Goal: Information Seeking & Learning: Learn about a topic

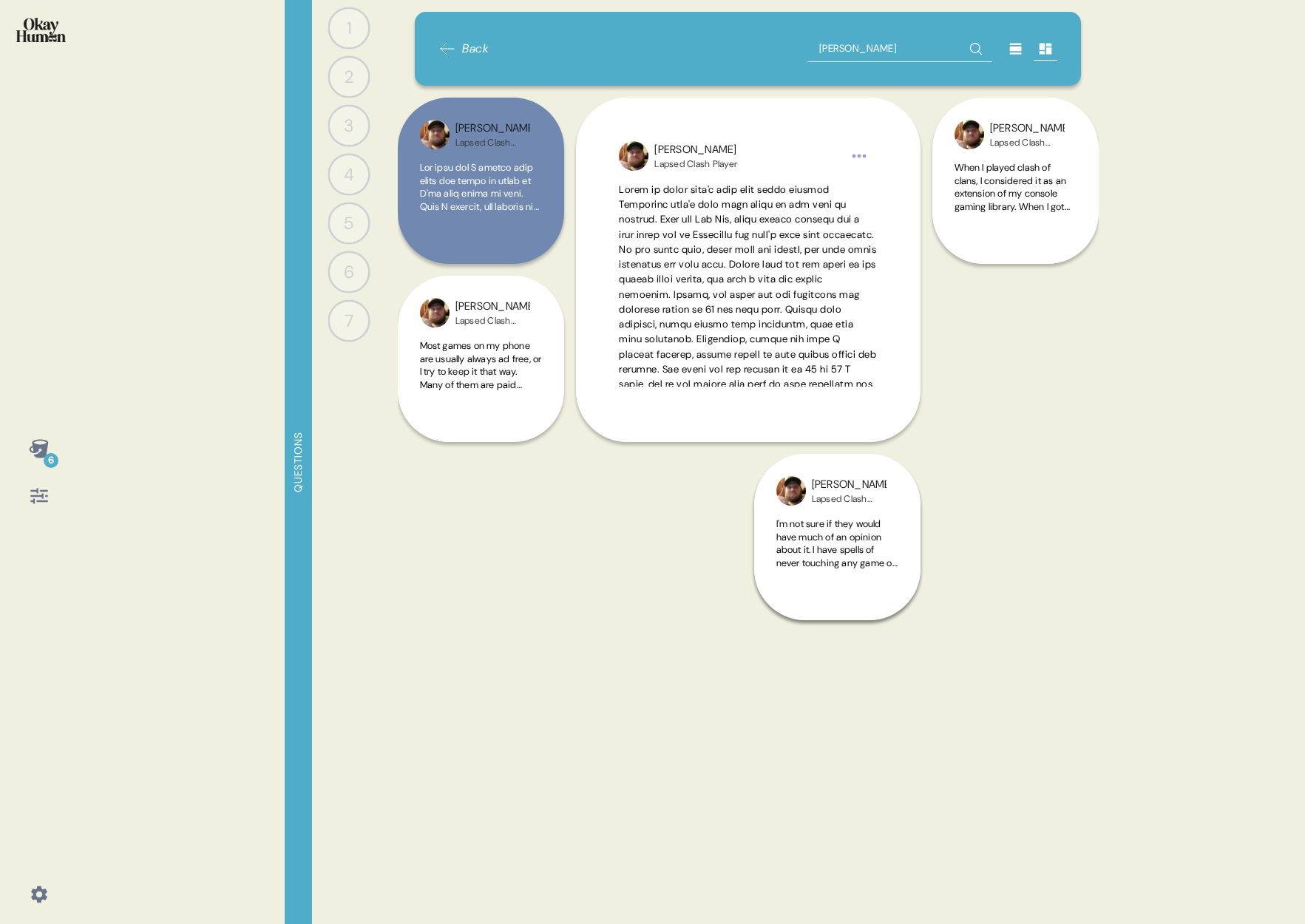
click at [859, 40] on input "[PERSON_NAME]" at bounding box center [899, 48] width 185 height 26
type input "lonely"
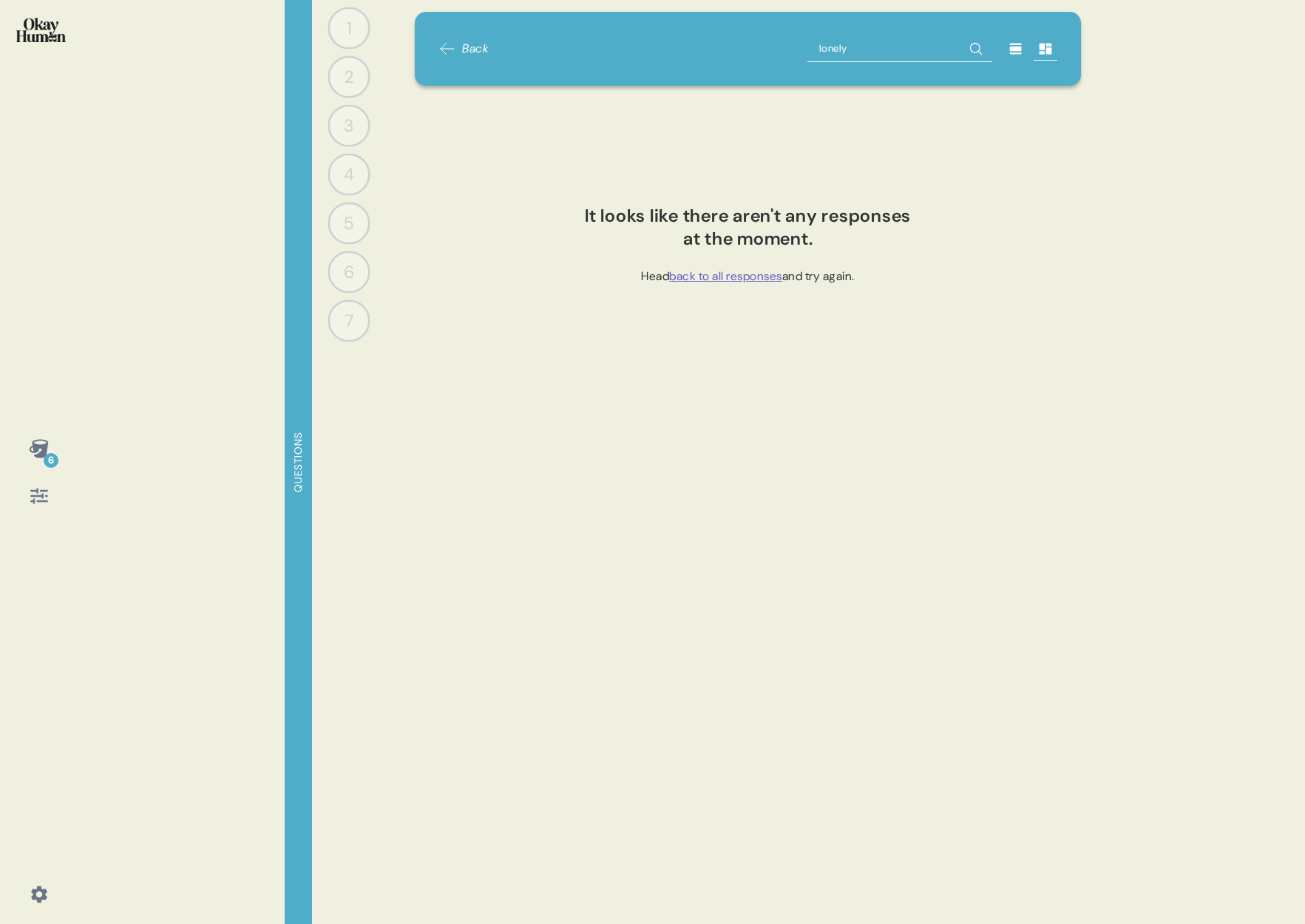
drag, startPoint x: 866, startPoint y: 49, endPoint x: 768, endPoint y: 49, distance: 98.0
click at [768, 49] on div "Back lonely" at bounding box center [747, 48] width 618 height 26
type input "loss"
click at [877, 51] on input "loss" at bounding box center [899, 48] width 185 height 26
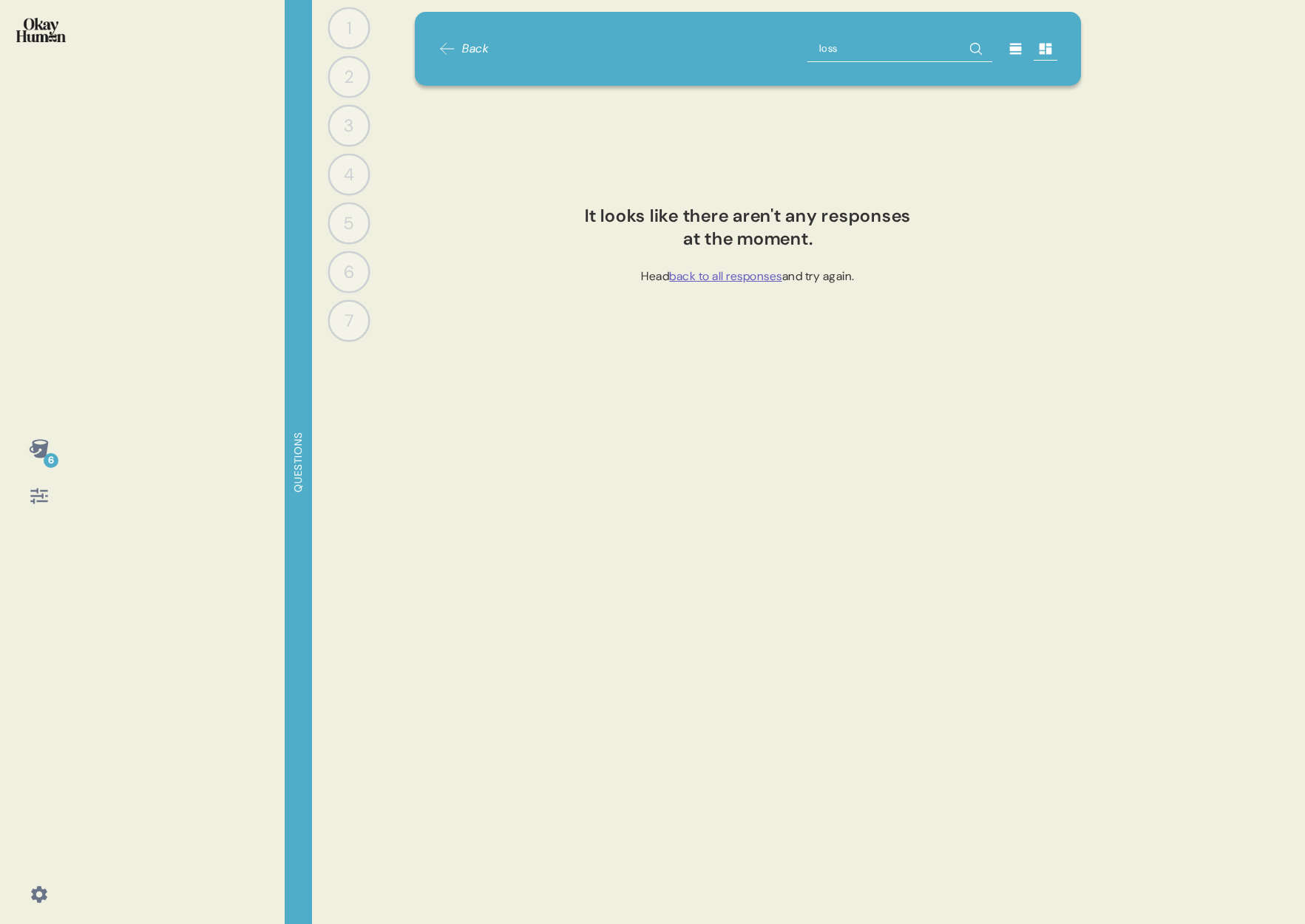
click at [877, 51] on input "loss" at bounding box center [899, 48] width 185 height 26
type input "community"
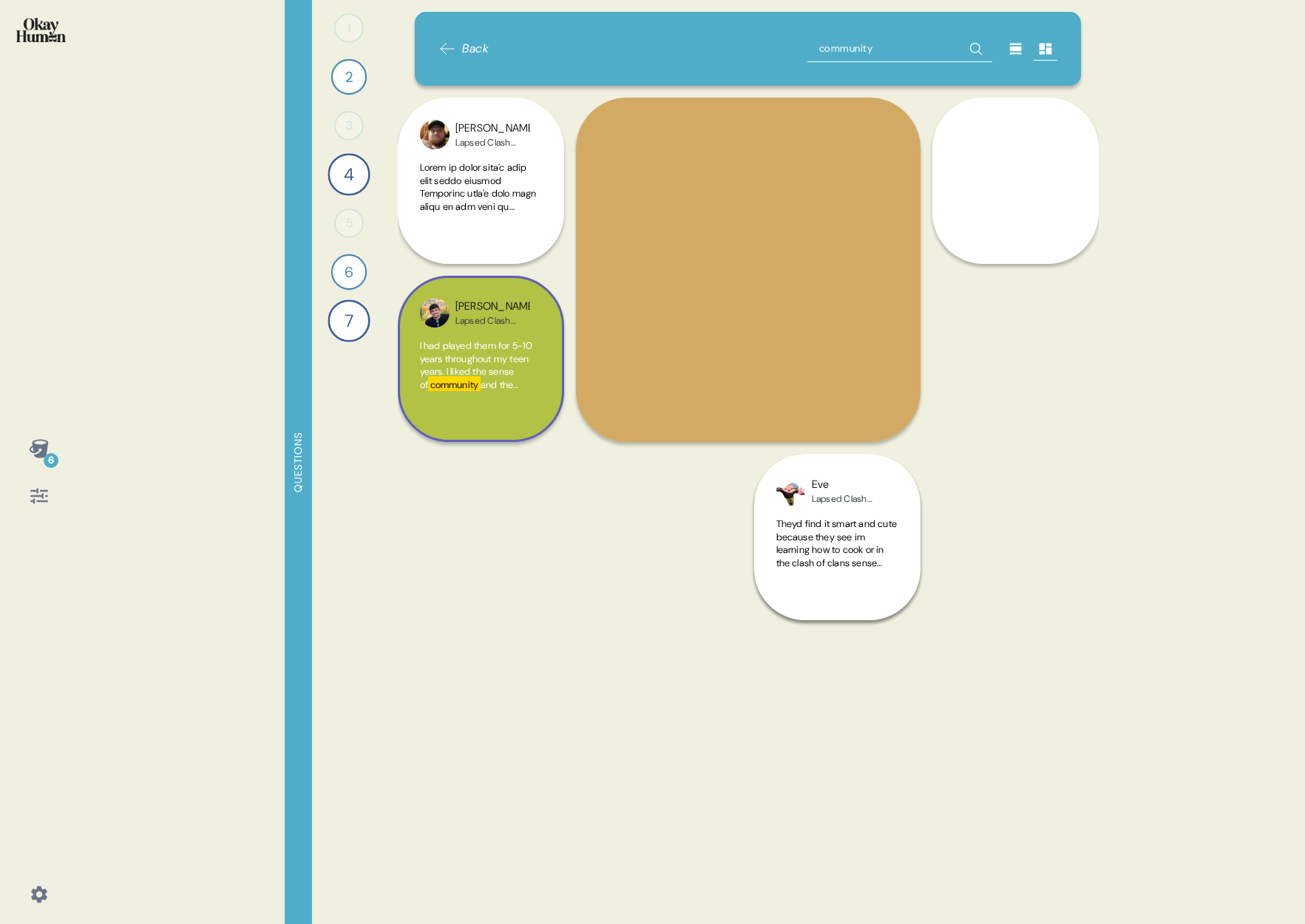
click at [498, 388] on span "and the progression of the game that the user can experience as they level up. …" at bounding box center [481, 456] width 122 height 155
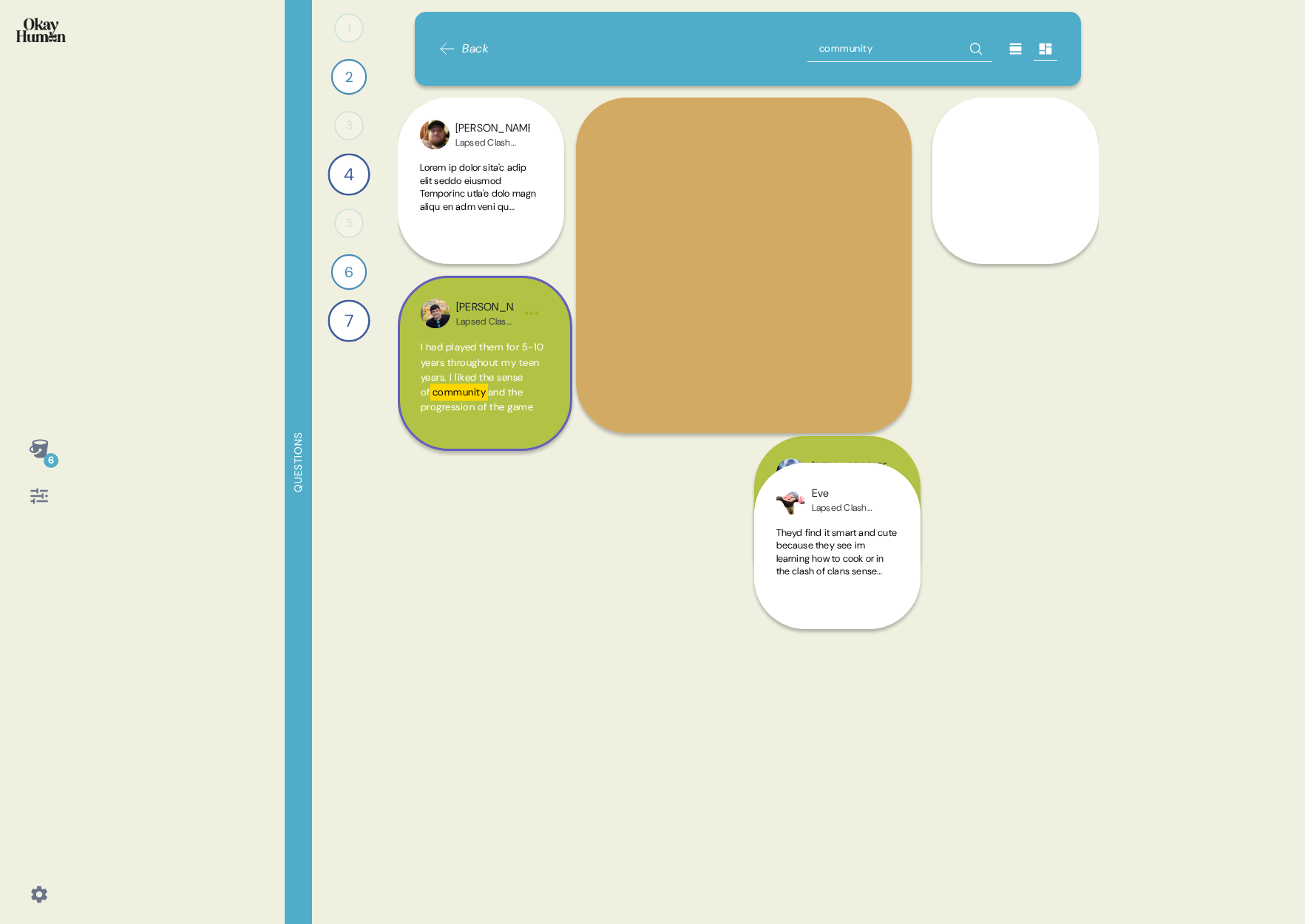
click at [498, 388] on span "and the progression of the game that the user can experience as they level up. …" at bounding box center [485, 474] width 128 height 177
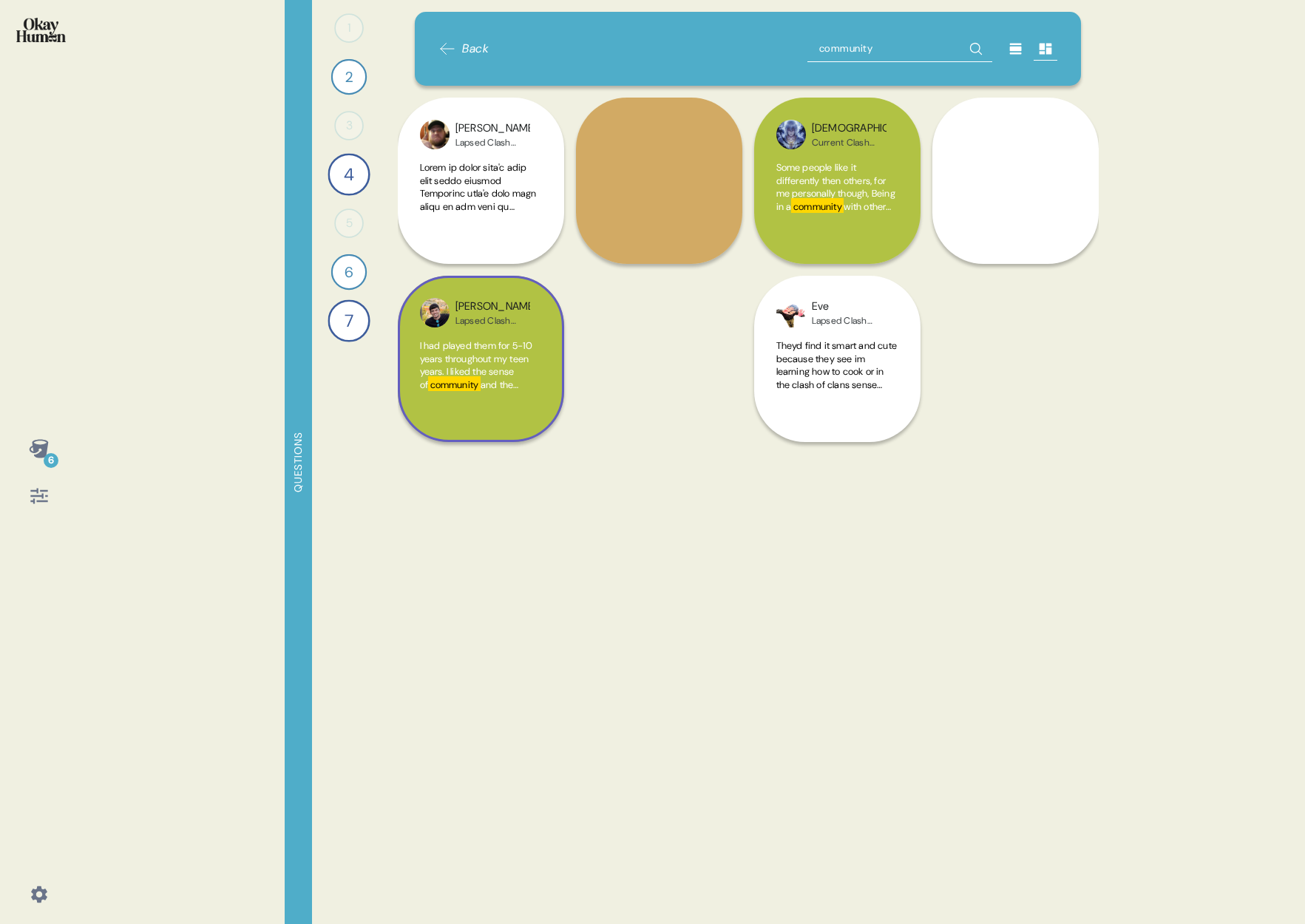
click at [498, 388] on span "and the progression of the game that the user can experience as they level up. …" at bounding box center [481, 456] width 122 height 155
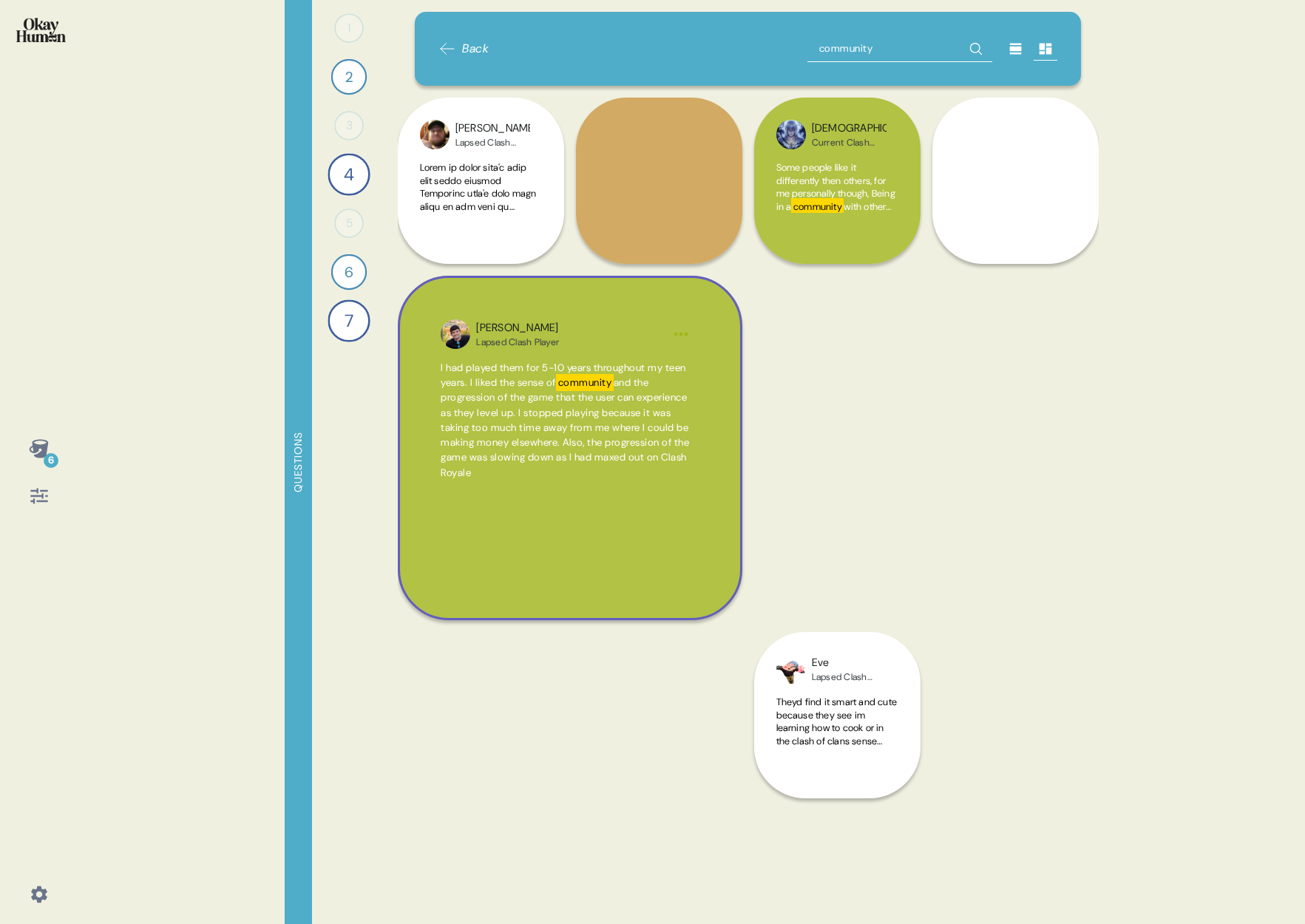
click at [452, 43] on icon at bounding box center [447, 49] width 18 height 18
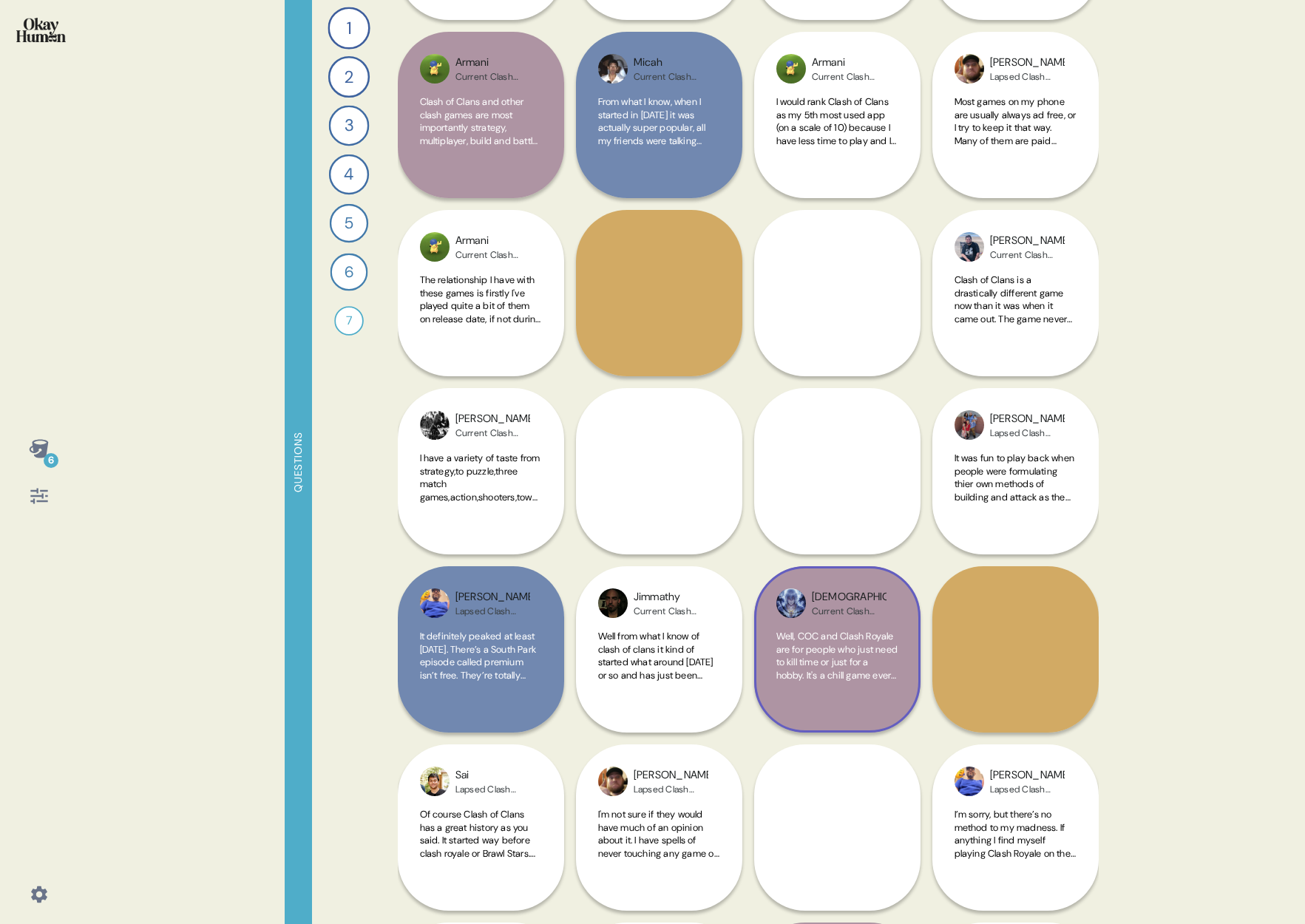
scroll to position [646, 0]
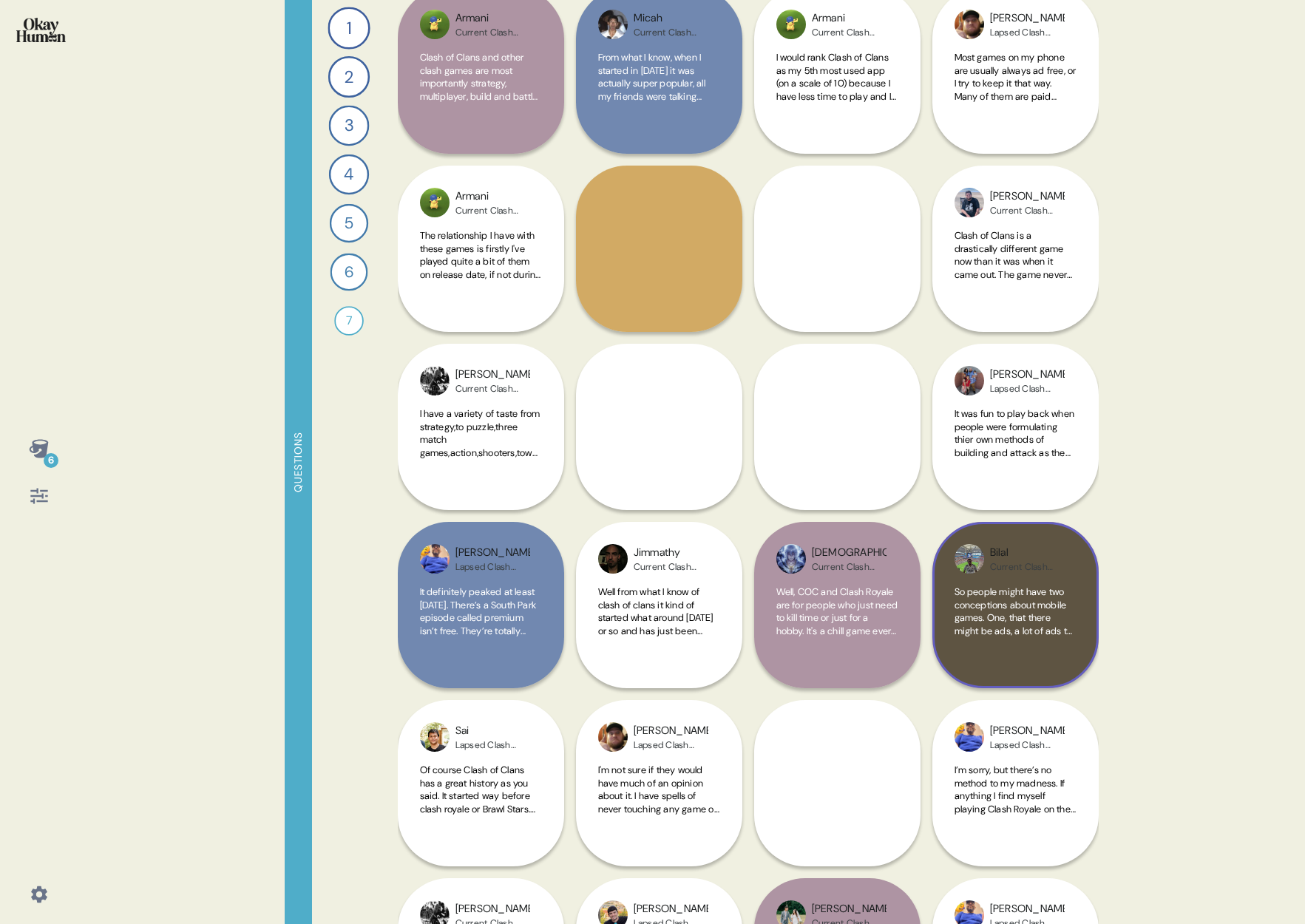
click at [968, 610] on span "So people might have two conceptions about mobile games. One, that there might …" at bounding box center [1014, 689] width 120 height 207
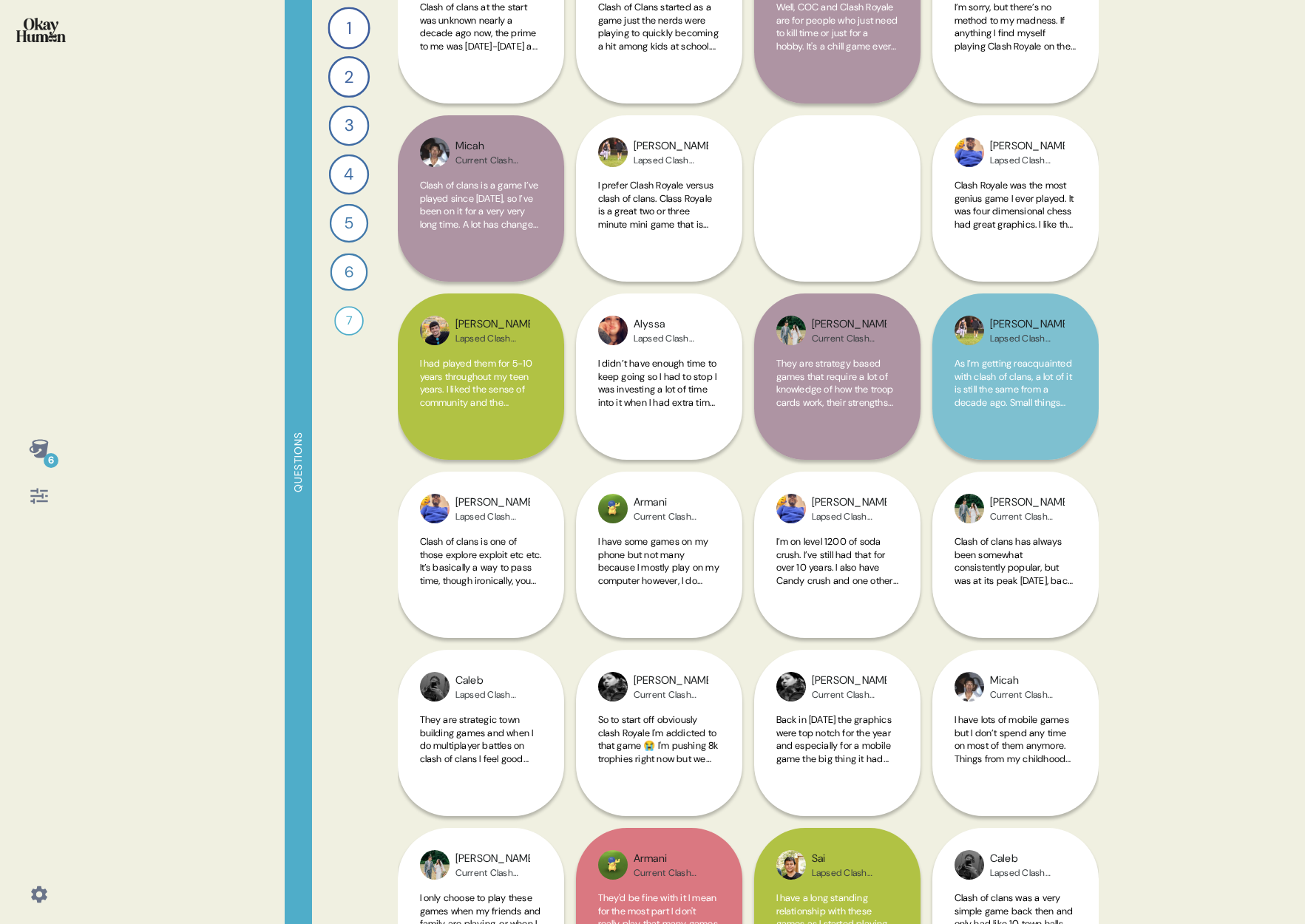
scroll to position [1588, 0]
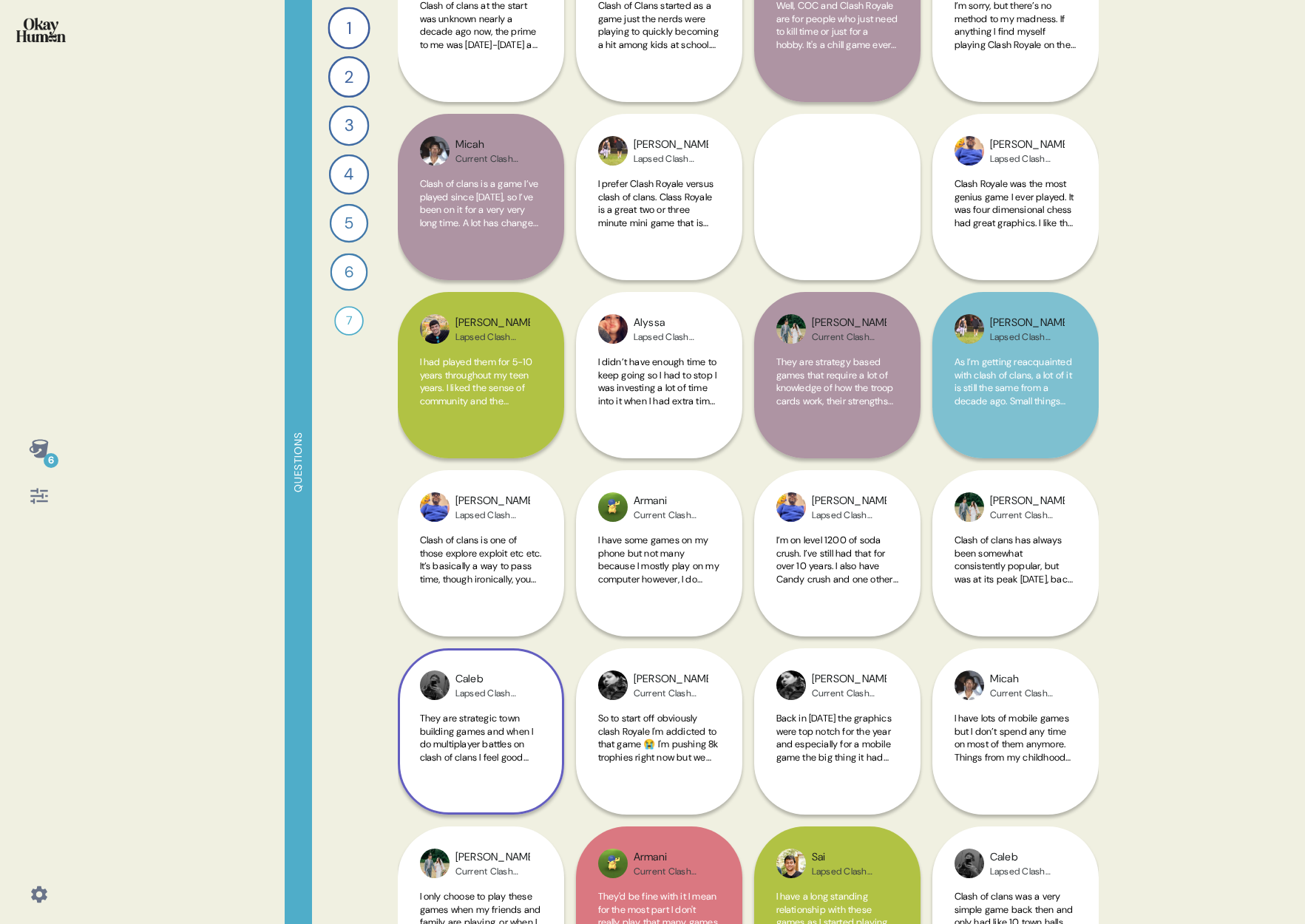
click at [425, 684] on img at bounding box center [435, 685] width 30 height 30
click at [425, 684] on div "[PERSON_NAME] Clash Player They are strategic town building games and when I do…" at bounding box center [481, 731] width 167 height 167
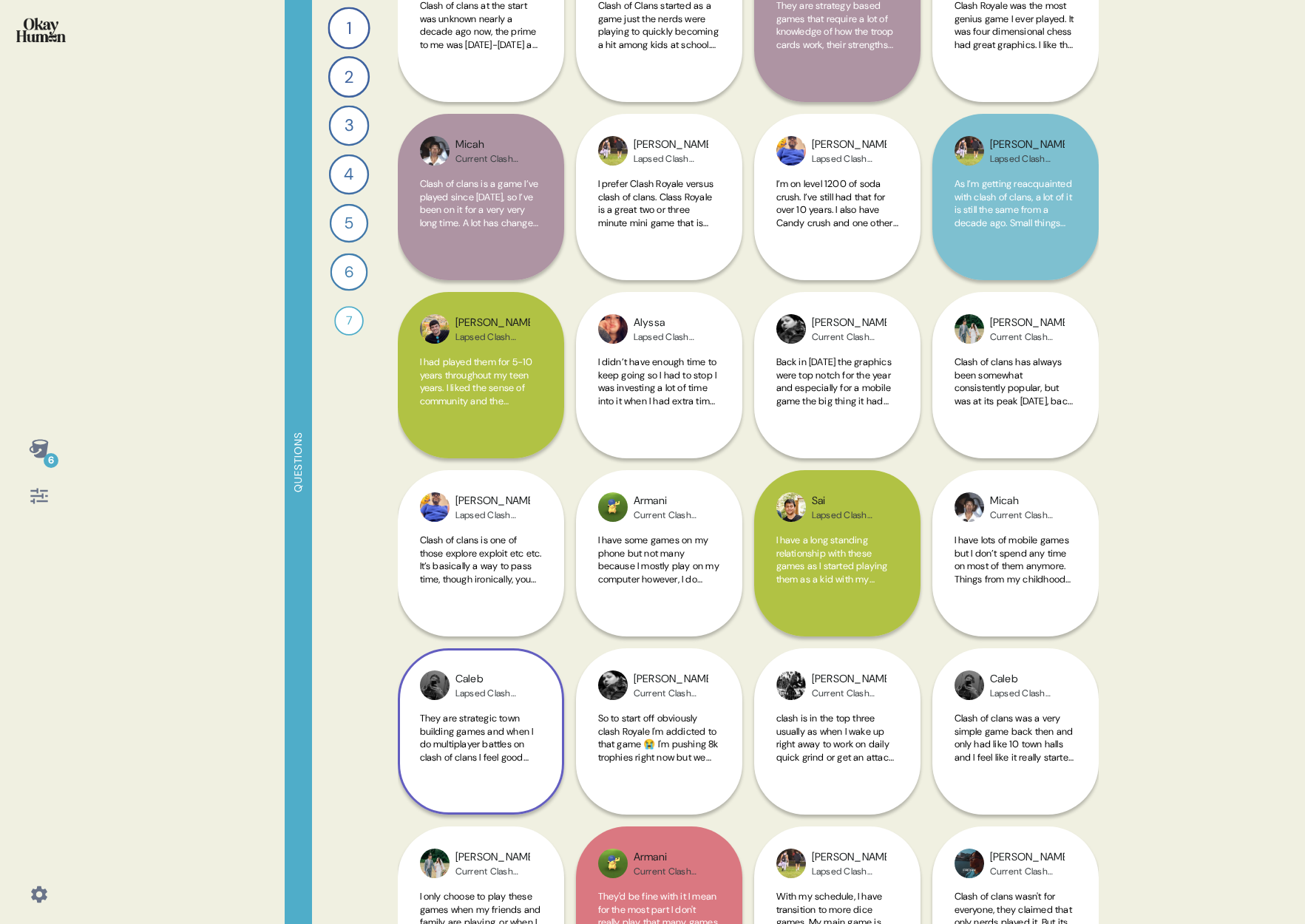
click at [436, 684] on img at bounding box center [435, 685] width 30 height 30
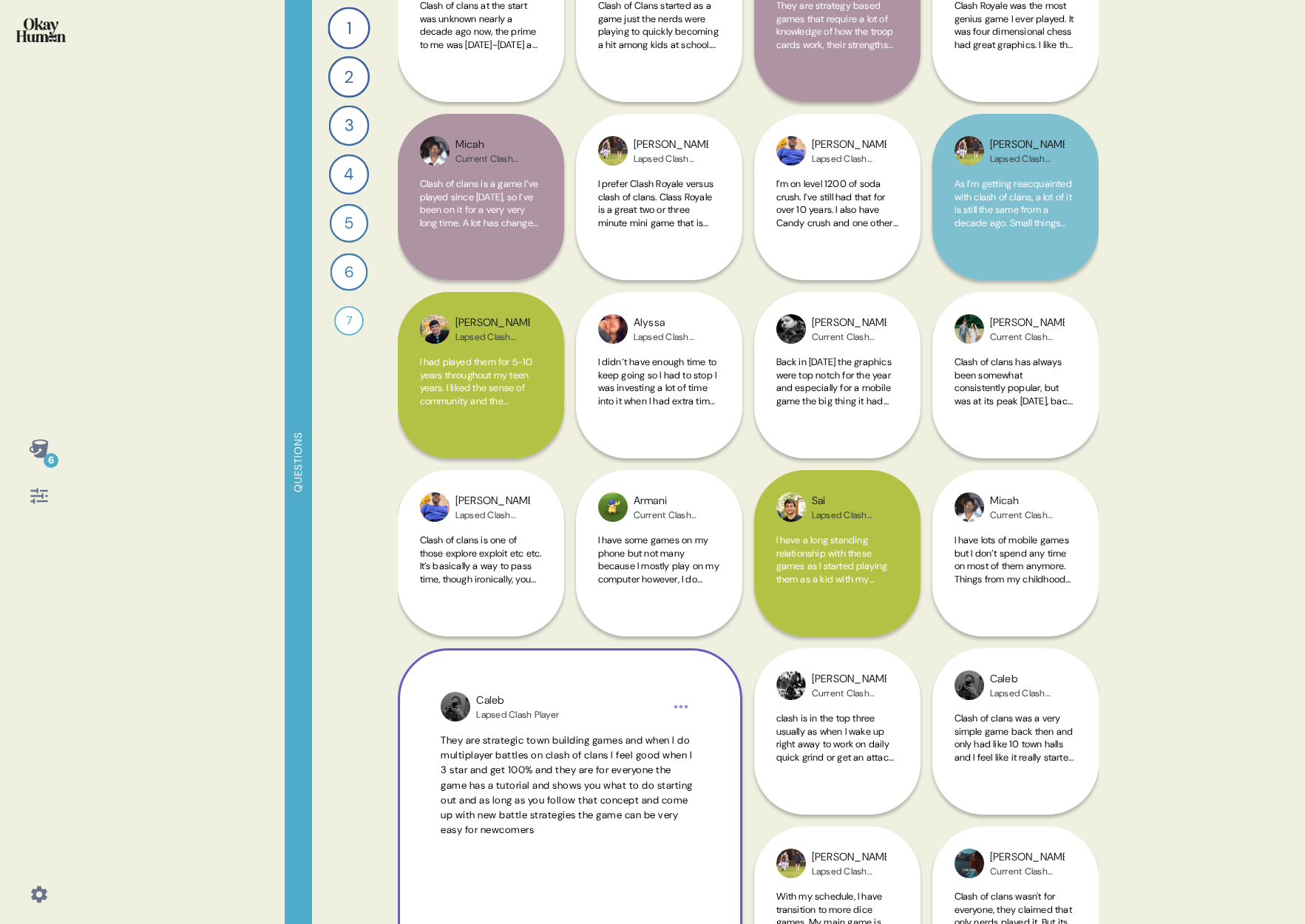
click at [452, 704] on img at bounding box center [455, 707] width 30 height 30
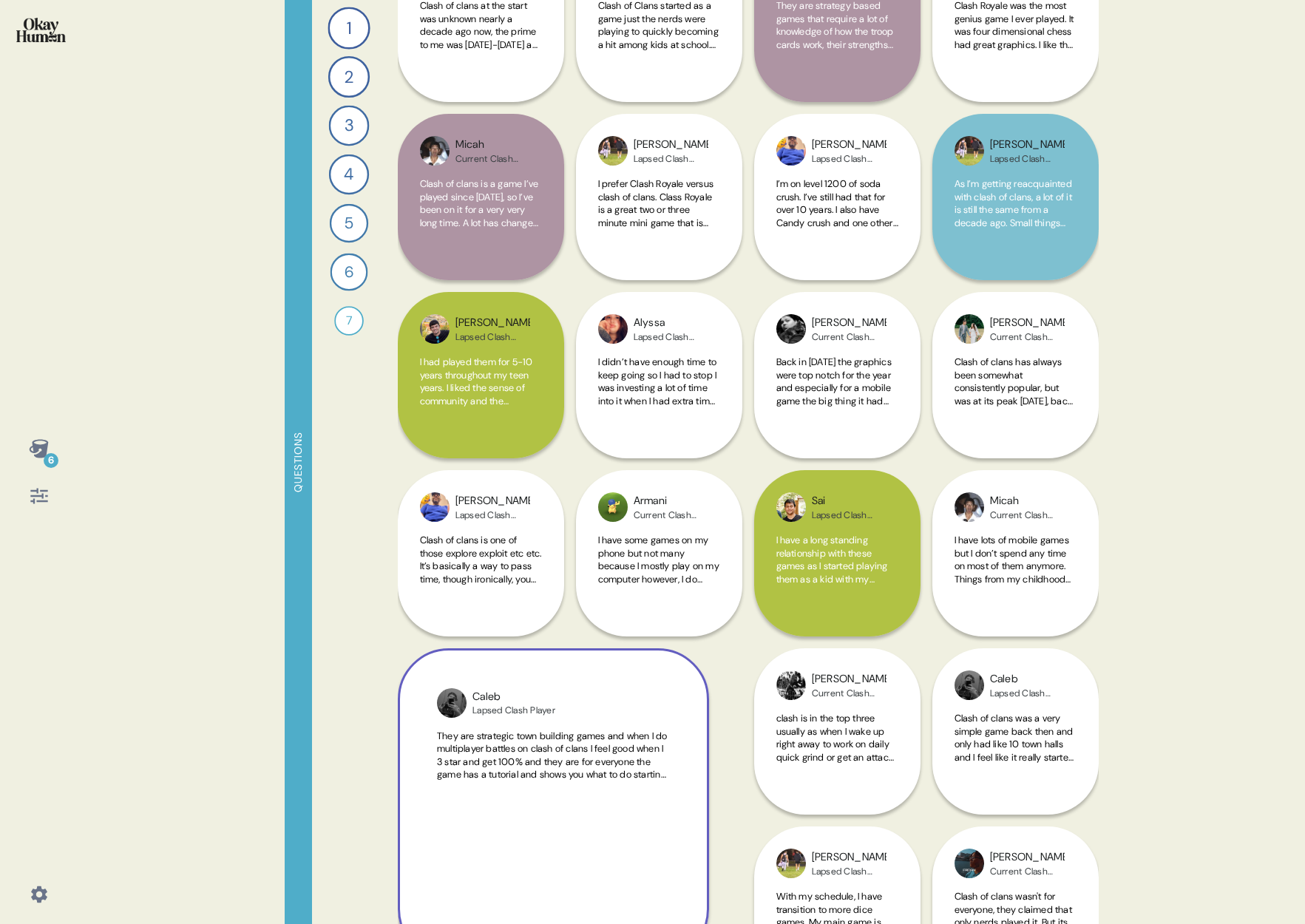
click at [452, 704] on div "[PERSON_NAME] Clash Player They are strategic town building games and when I do…" at bounding box center [553, 804] width 312 height 312
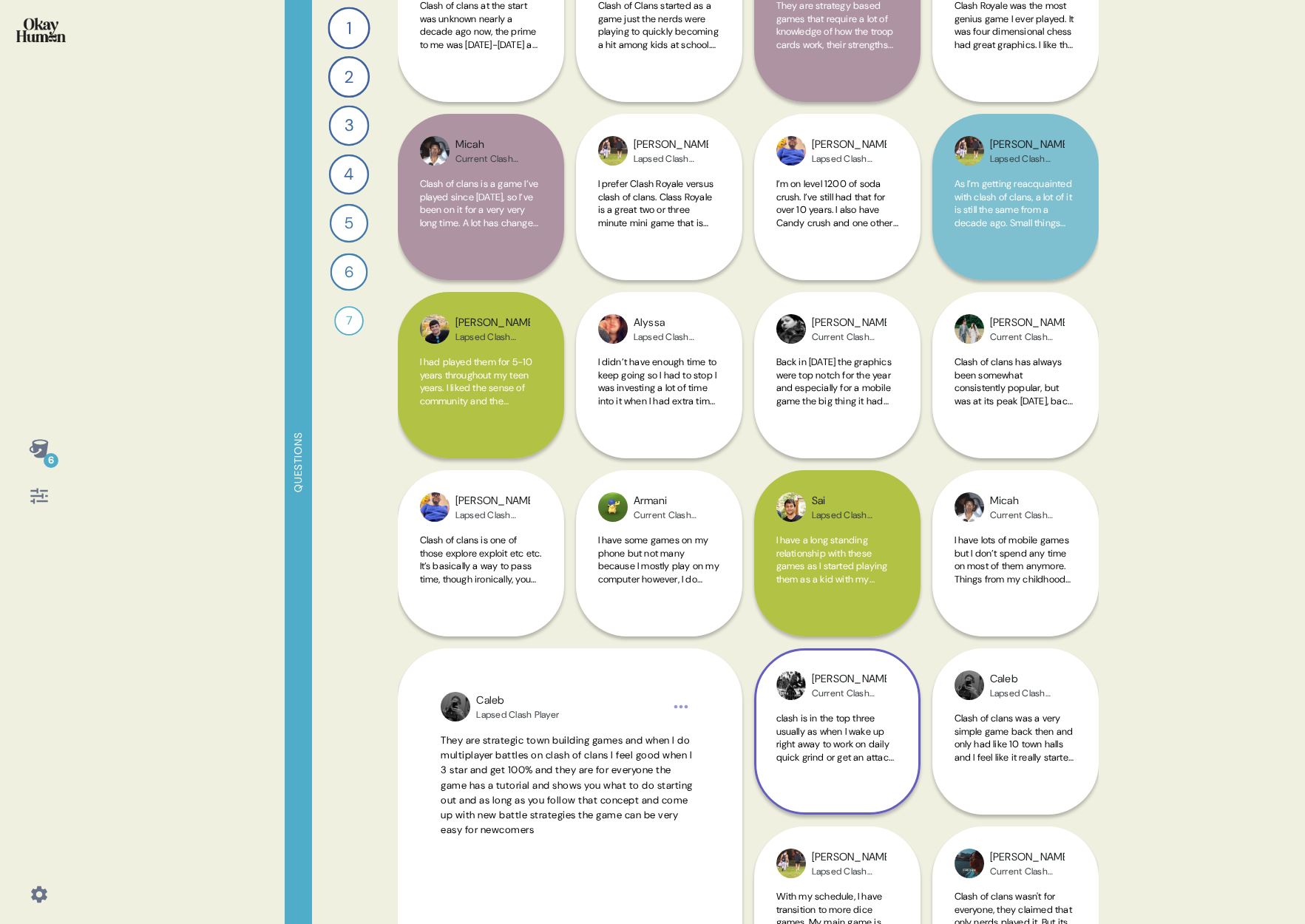
click at [789, 689] on img at bounding box center [791, 685] width 30 height 30
click at [789, 689] on div "[PERSON_NAME] Current Clash Player clash is in the top three usually as when I …" at bounding box center [838, 731] width 167 height 167
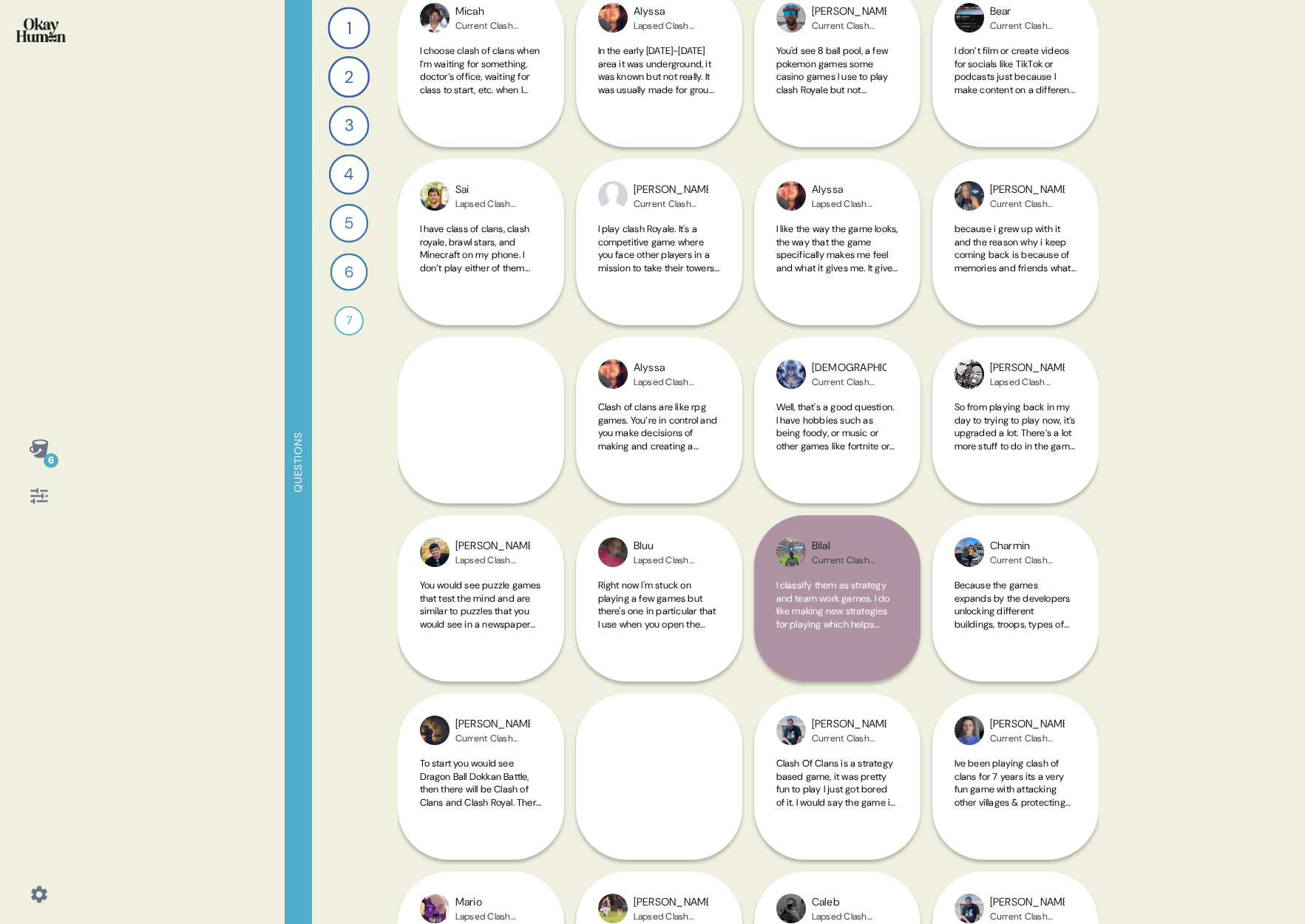
scroll to position [3682, 0]
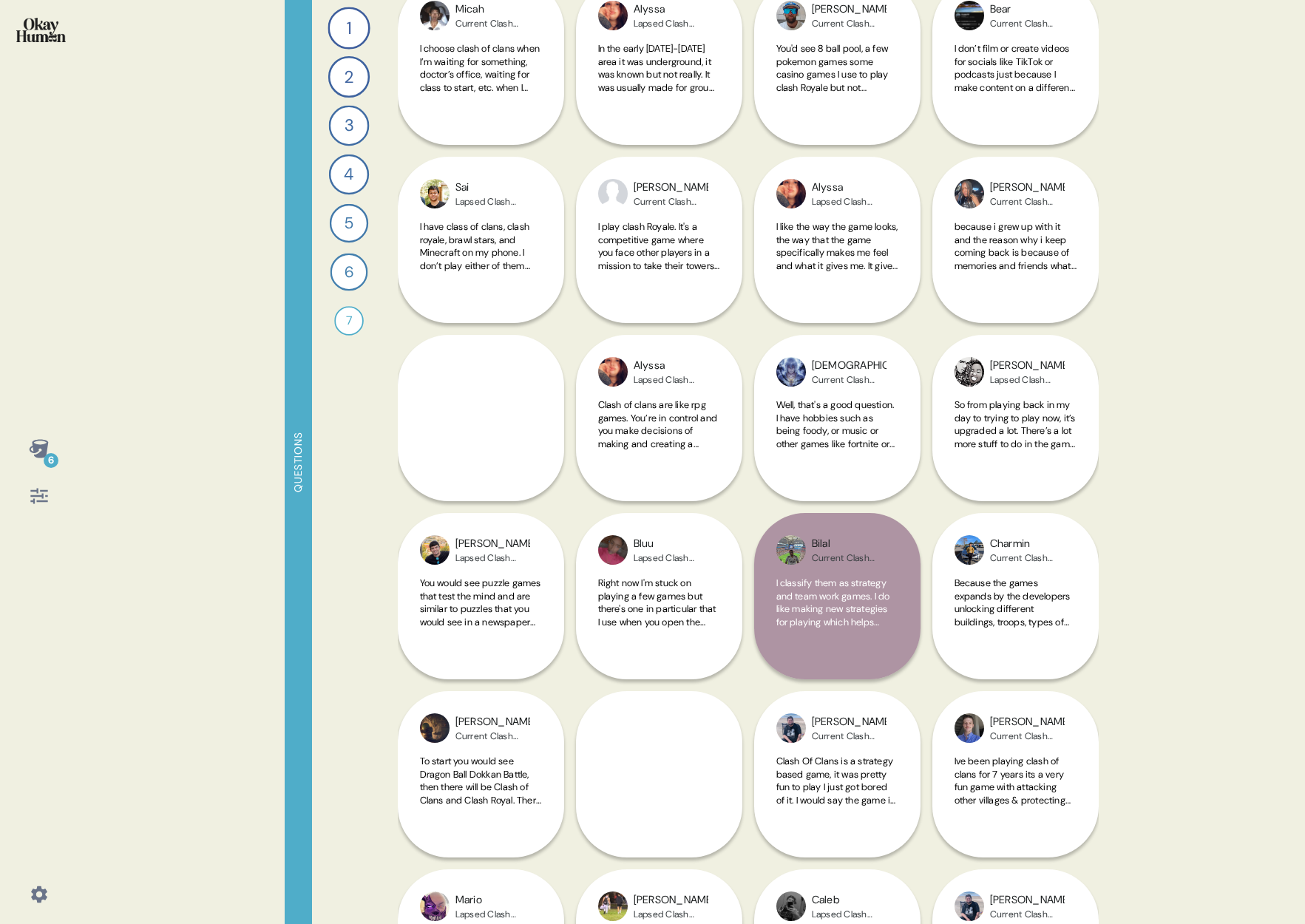
click at [1165, 710] on div "6 Questions 1 What mobile games do you play regularly, and which ones do you ke…" at bounding box center [652, 462] width 1305 height 924
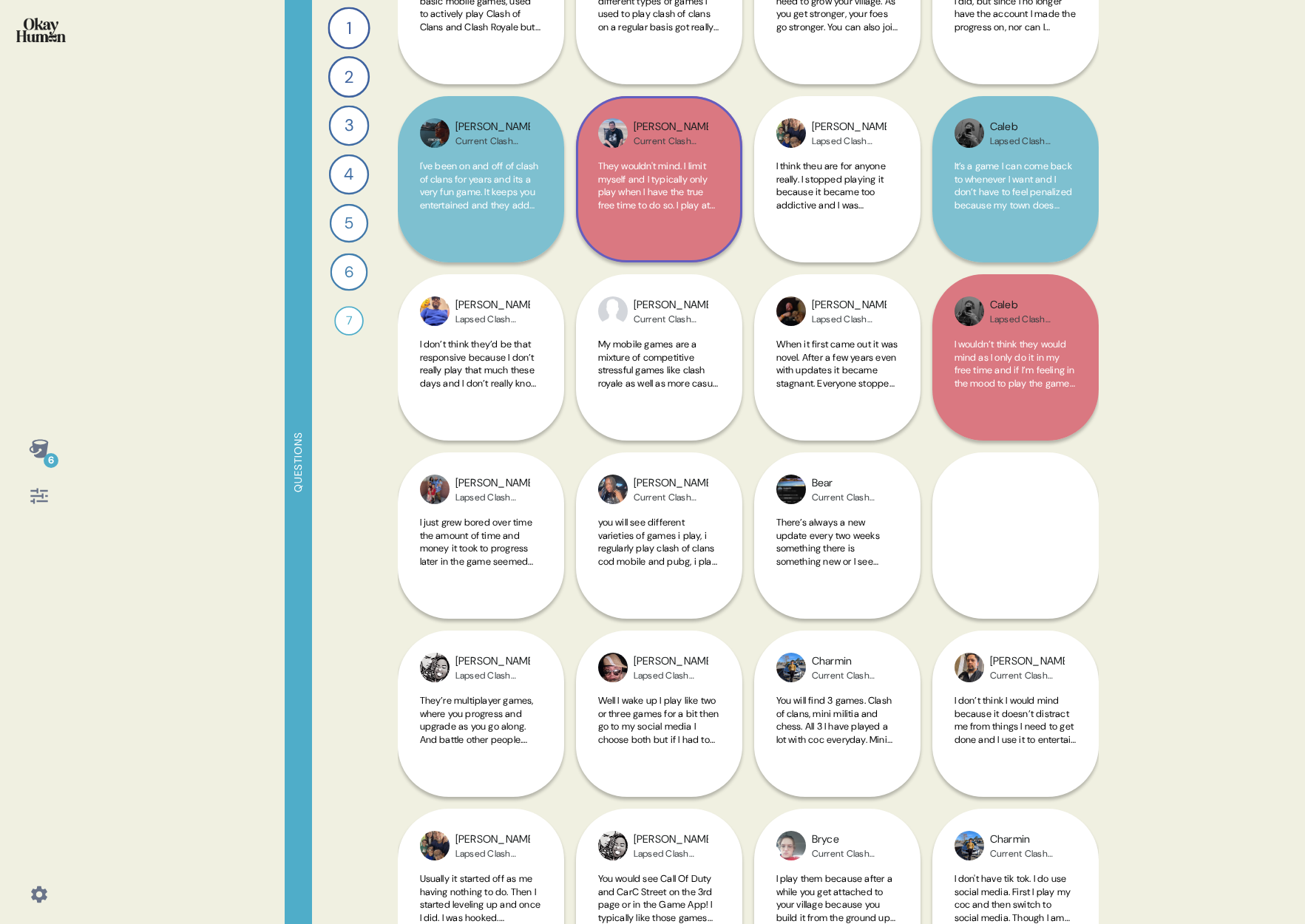
scroll to position [6261, 0]
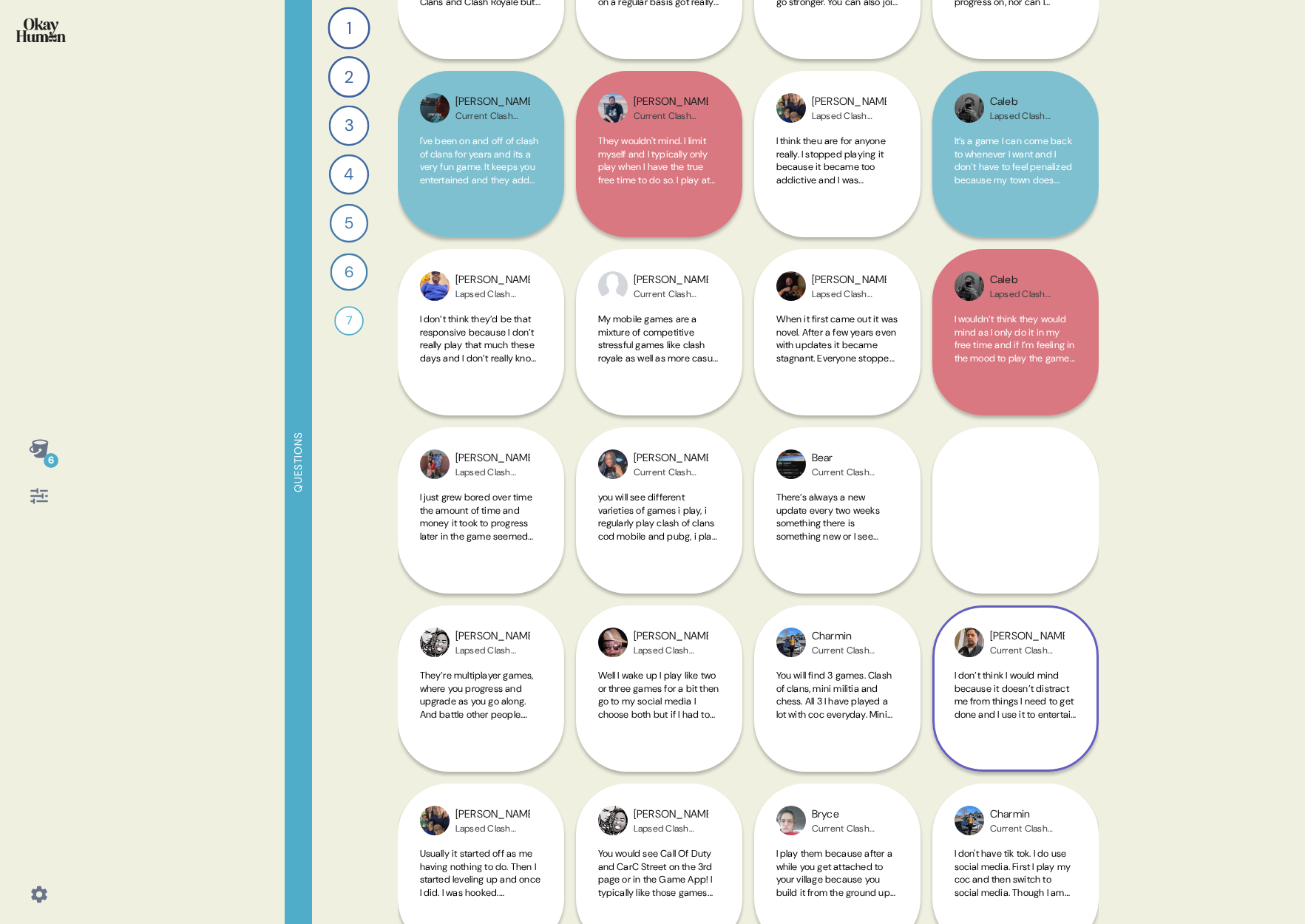
click at [1096, 689] on div "[PERSON_NAME] Current Clash Player I don’t think I would mind because it doesn’…" at bounding box center [1016, 688] width 167 height 167
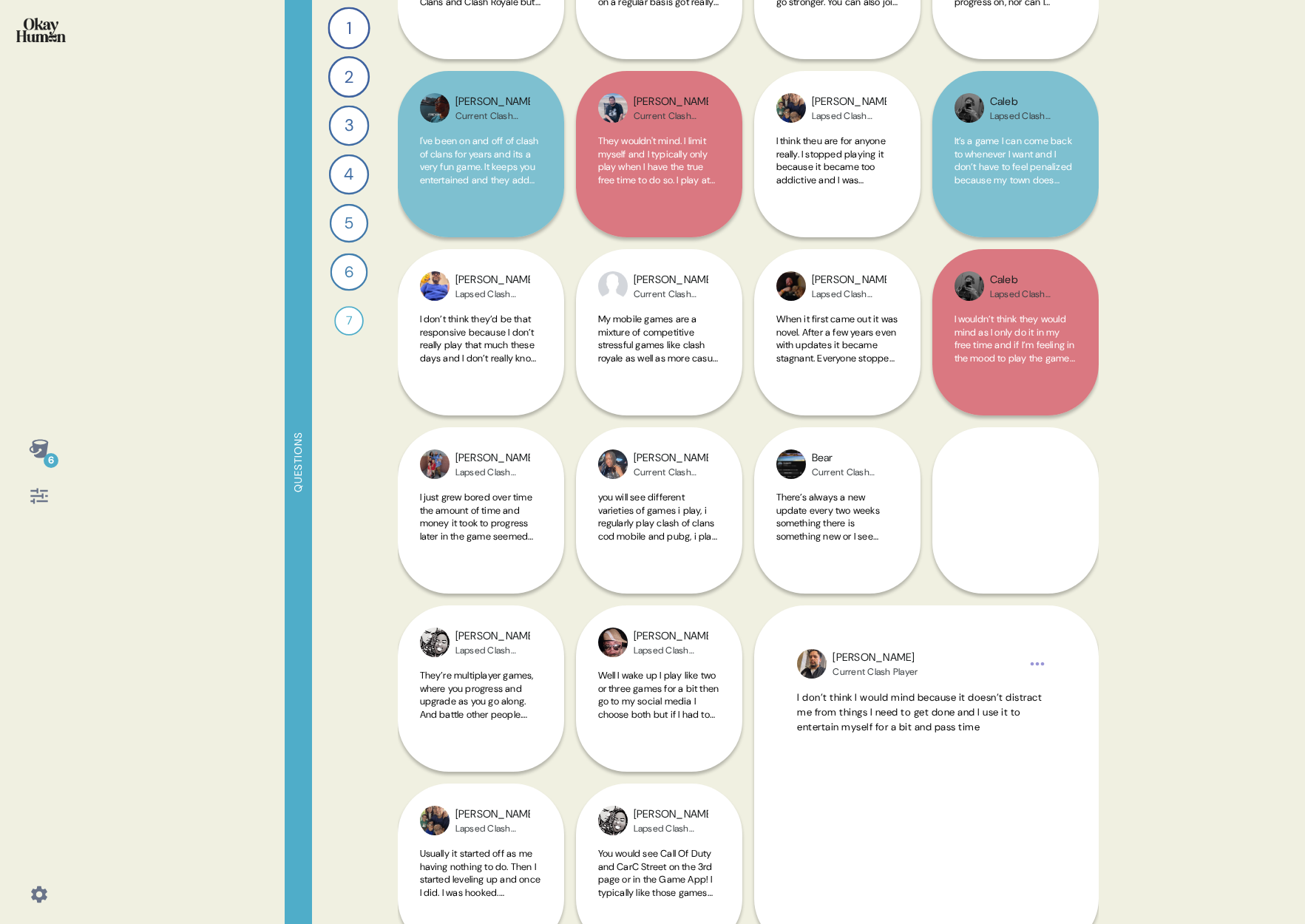
click at [1142, 697] on div "6 Questions 1 What mobile games do you play regularly, and which ones do you ke…" at bounding box center [652, 462] width 1305 height 924
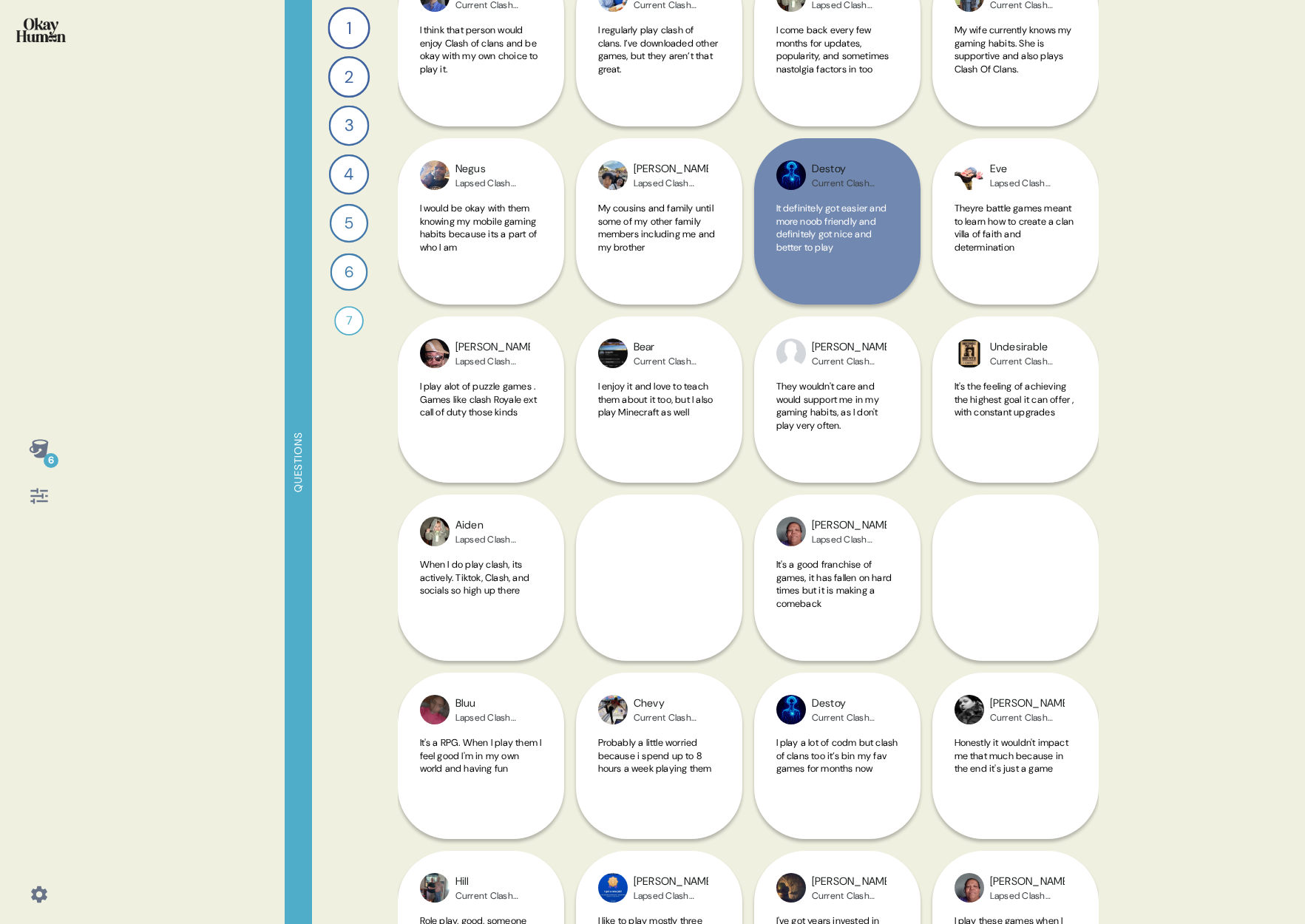
scroll to position [10011, 0]
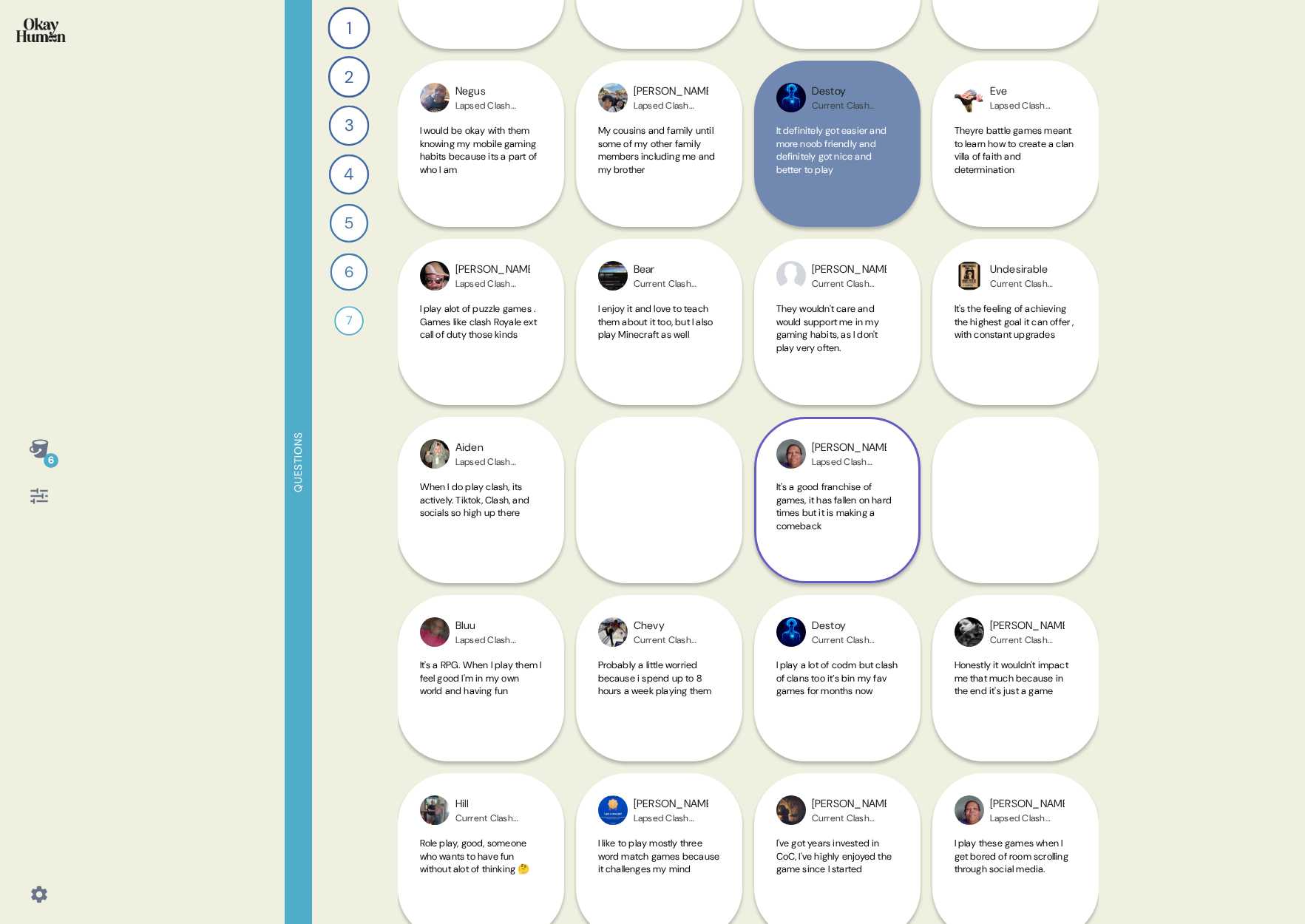
click at [784, 277] on div "[PERSON_NAME] Clash Player It's a good franchise of games, it has fallen on har…" at bounding box center [838, 322] width 167 height 522
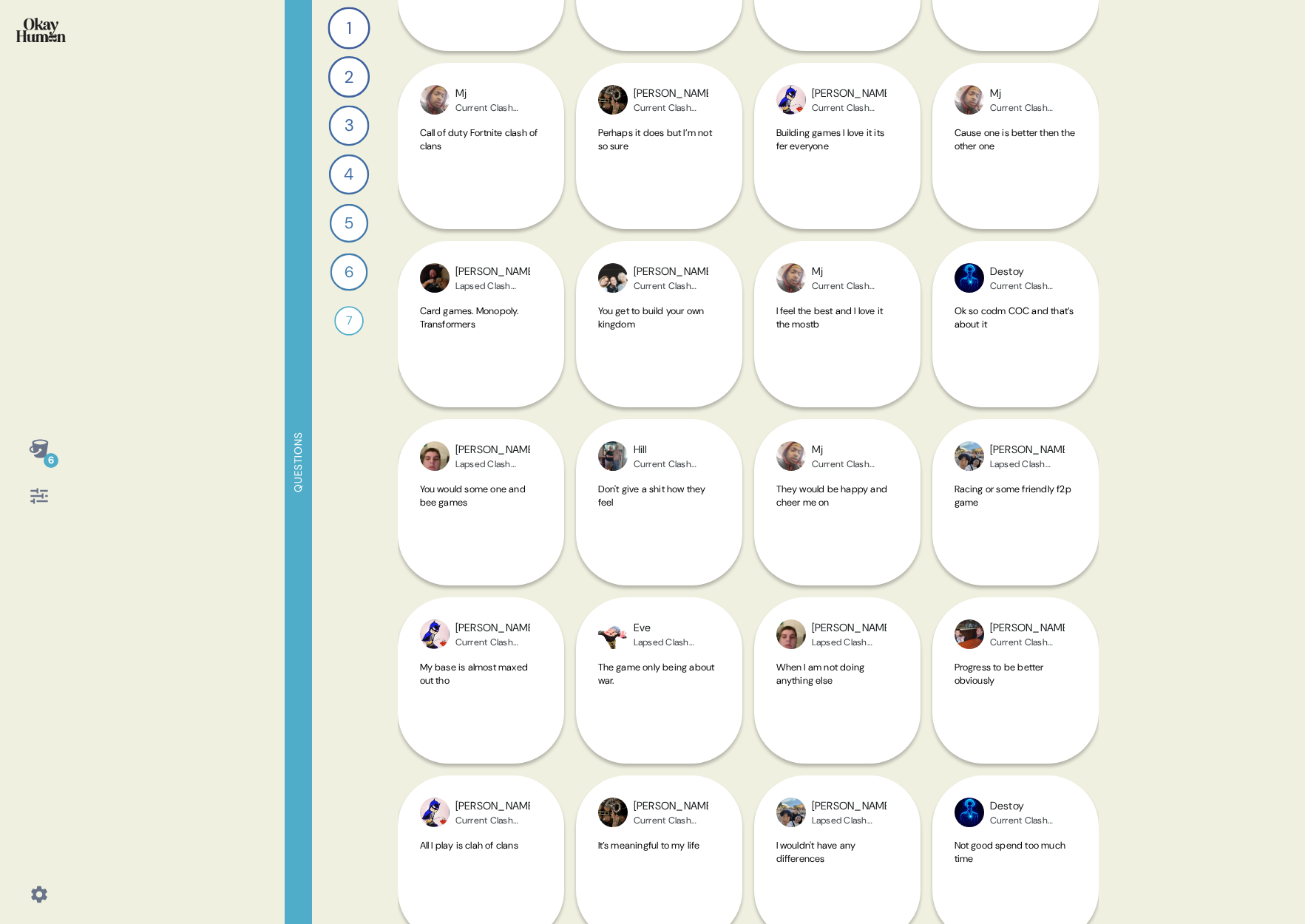
scroll to position [13393, 0]
